Goal: Find specific page/section: Find specific page/section

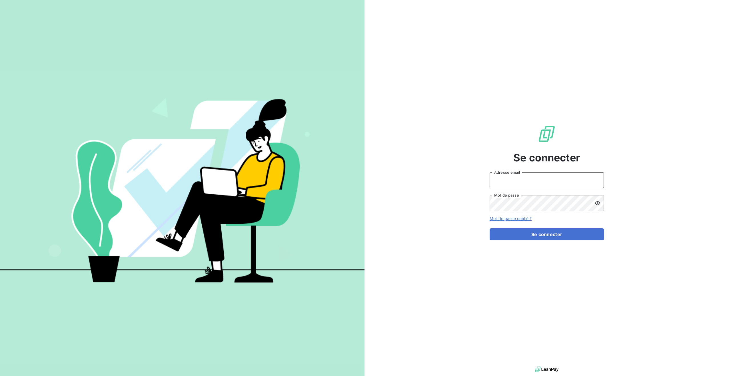
click at [507, 179] on input "Adresse email" at bounding box center [547, 180] width 114 height 16
type input "[EMAIL_ADDRESS][DOMAIN_NAME]"
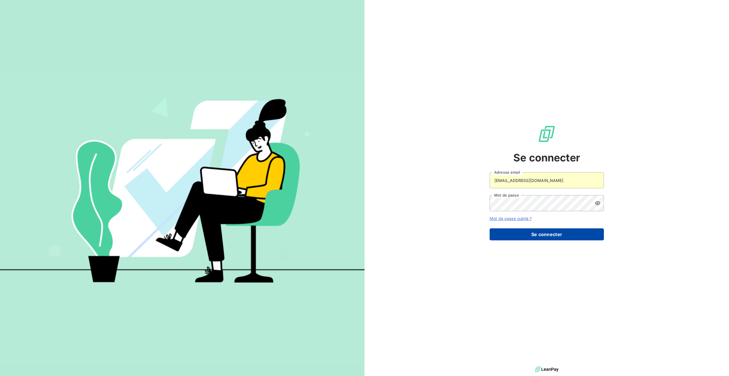
click at [512, 234] on button "Se connecter" at bounding box center [547, 234] width 114 height 12
click at [553, 232] on button "Se connecter" at bounding box center [547, 234] width 114 height 12
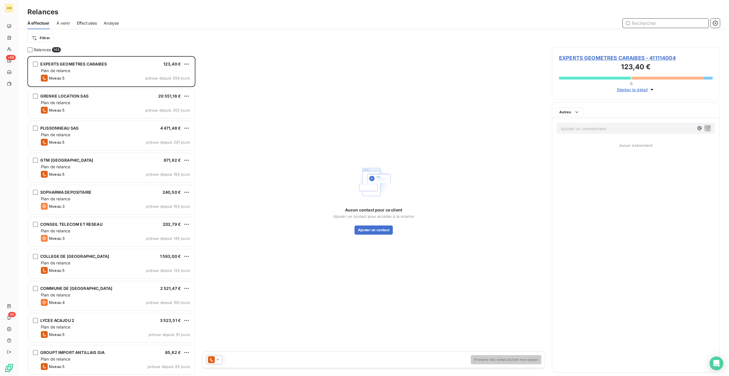
scroll to position [5, 5]
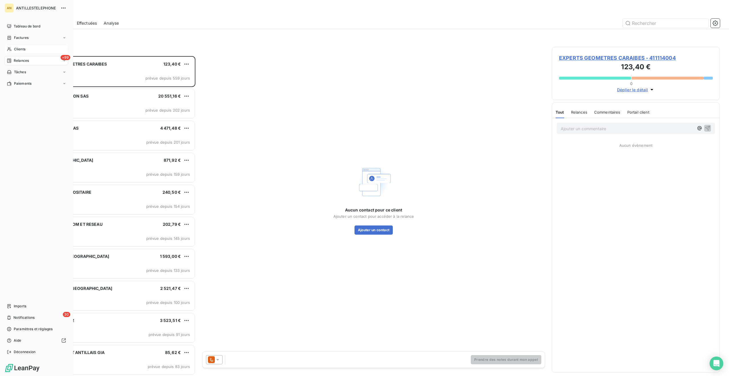
click at [11, 50] on icon at bounding box center [9, 49] width 5 height 5
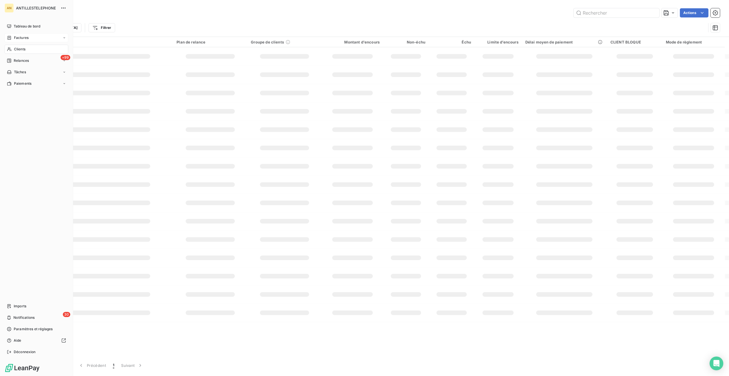
click at [11, 38] on icon at bounding box center [9, 37] width 5 height 5
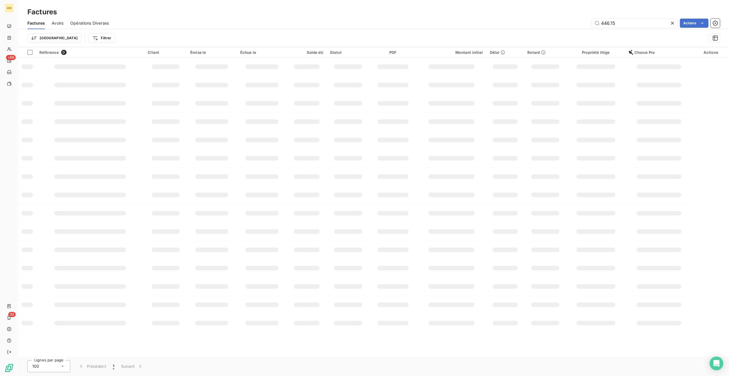
click at [596, 12] on div "Factures" at bounding box center [373, 12] width 711 height 10
drag, startPoint x: 637, startPoint y: 23, endPoint x: 571, endPoint y: 19, distance: 66.7
click at [571, 19] on div "446.15 Actions" at bounding box center [418, 23] width 605 height 9
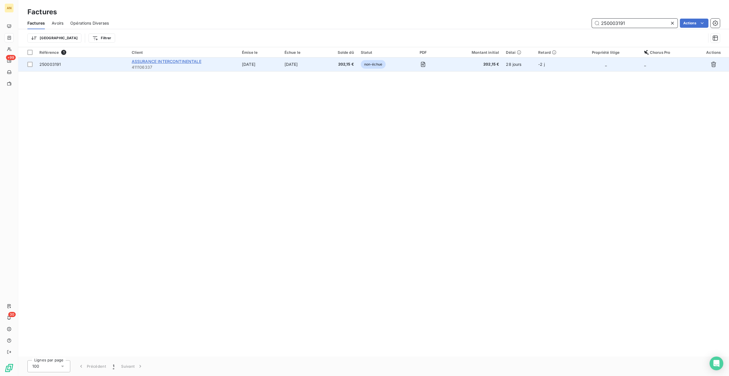
type input "250003191"
click at [175, 62] on span "ASSURANCE INTERCONTINENTALE" at bounding box center [167, 61] width 70 height 5
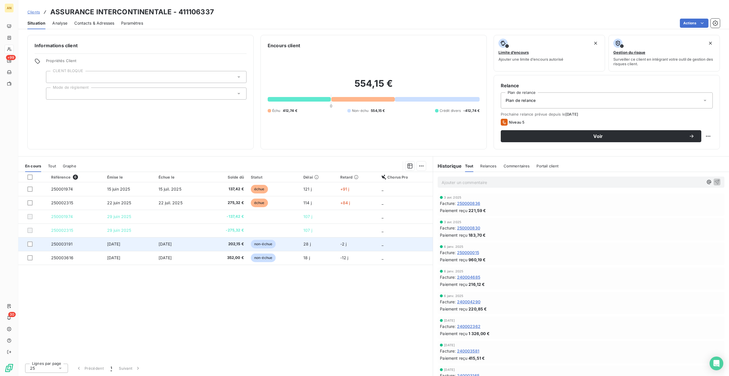
click at [158, 245] on td "[DATE]" at bounding box center [180, 244] width 51 height 14
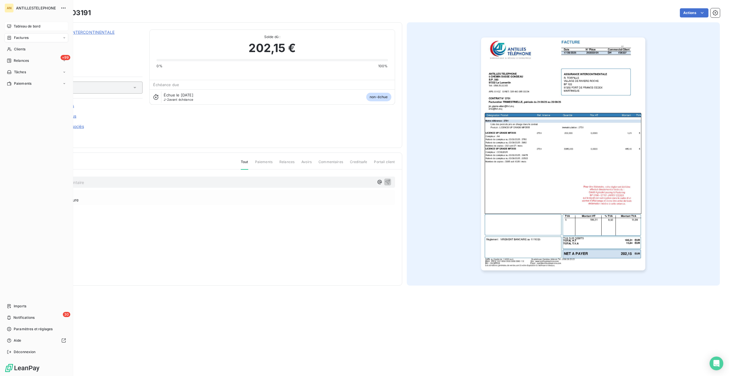
click at [19, 25] on span "Tableau de bord" at bounding box center [27, 26] width 27 height 5
